Goal: Check status: Check status

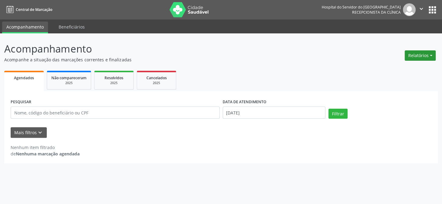
click at [415, 58] on button "Relatórios" at bounding box center [419, 55] width 31 height 10
click at [377, 66] on link "Agendamentos" at bounding box center [402, 68] width 65 height 8
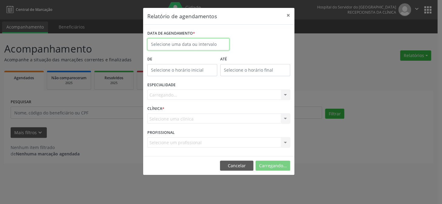
click at [189, 47] on input "text" at bounding box center [188, 44] width 82 height 12
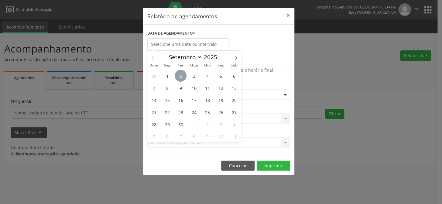
click at [178, 78] on span "2" at bounding box center [180, 76] width 12 height 12
type input "[DATE]"
click at [178, 78] on span "2" at bounding box center [180, 76] width 12 height 12
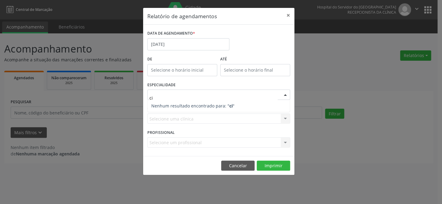
type input "c"
click at [289, 16] on button "×" at bounding box center [288, 15] width 12 height 15
